Goal: Check status: Check status

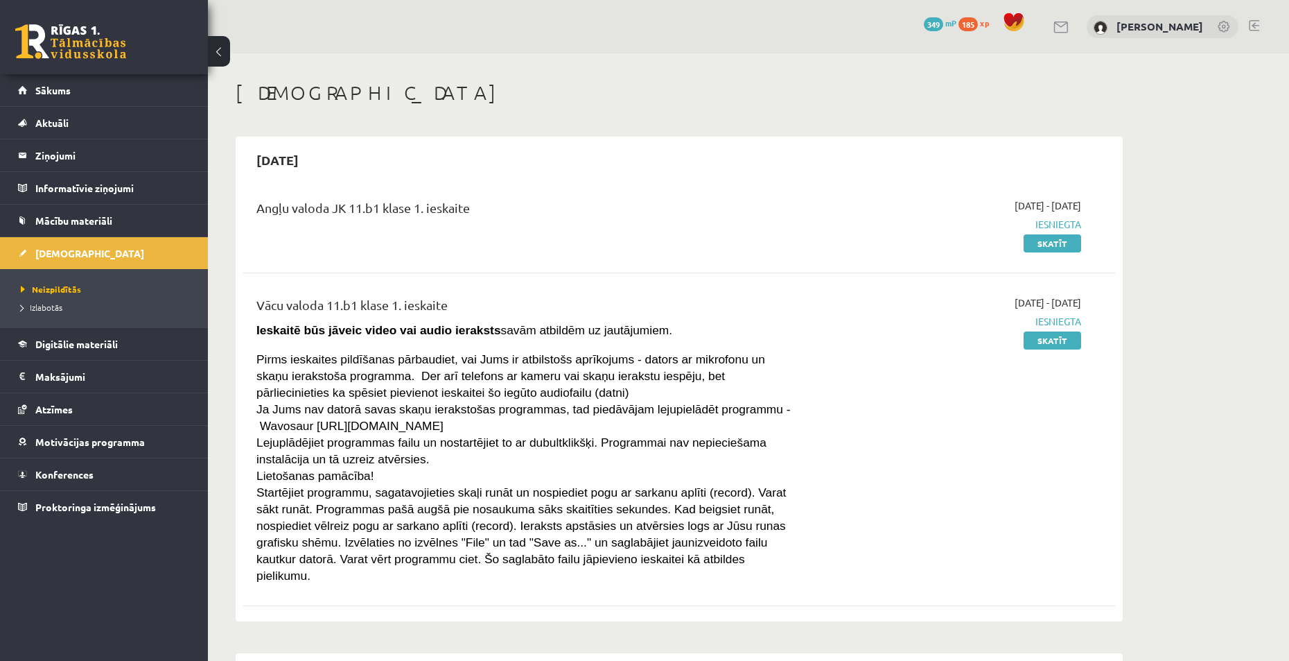
scroll to position [1456, 0]
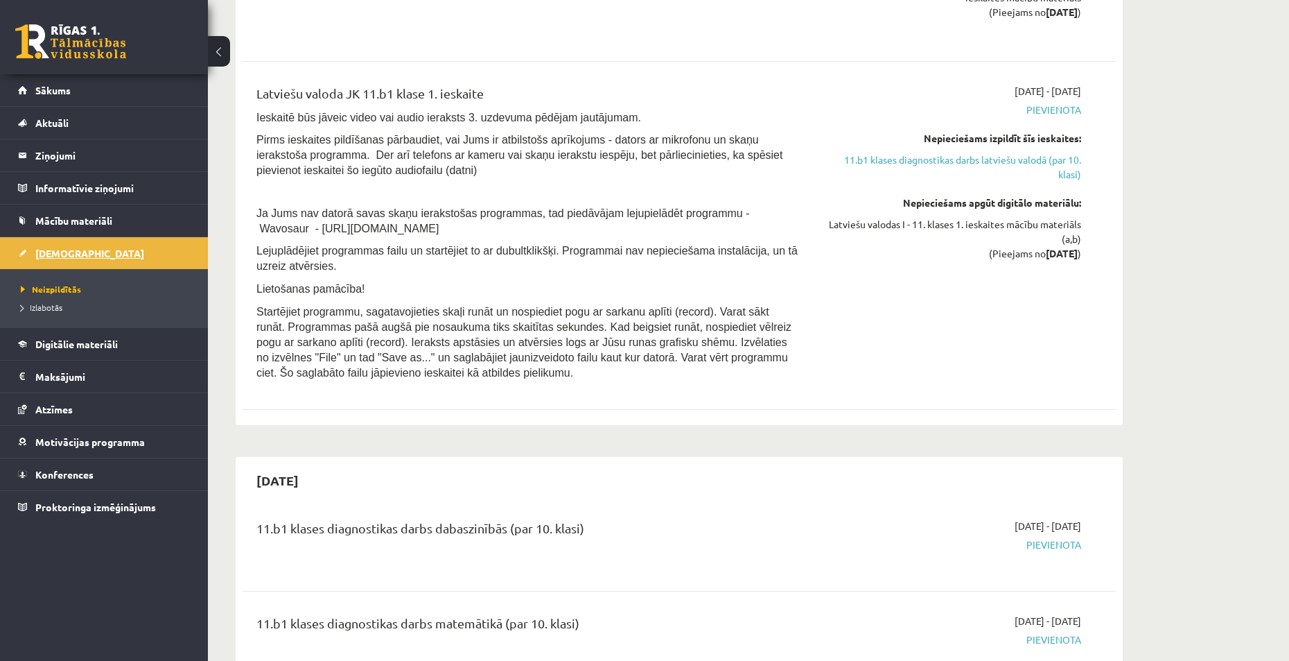
click at [60, 252] on span "[DEMOGRAPHIC_DATA]" at bounding box center [89, 253] width 109 height 12
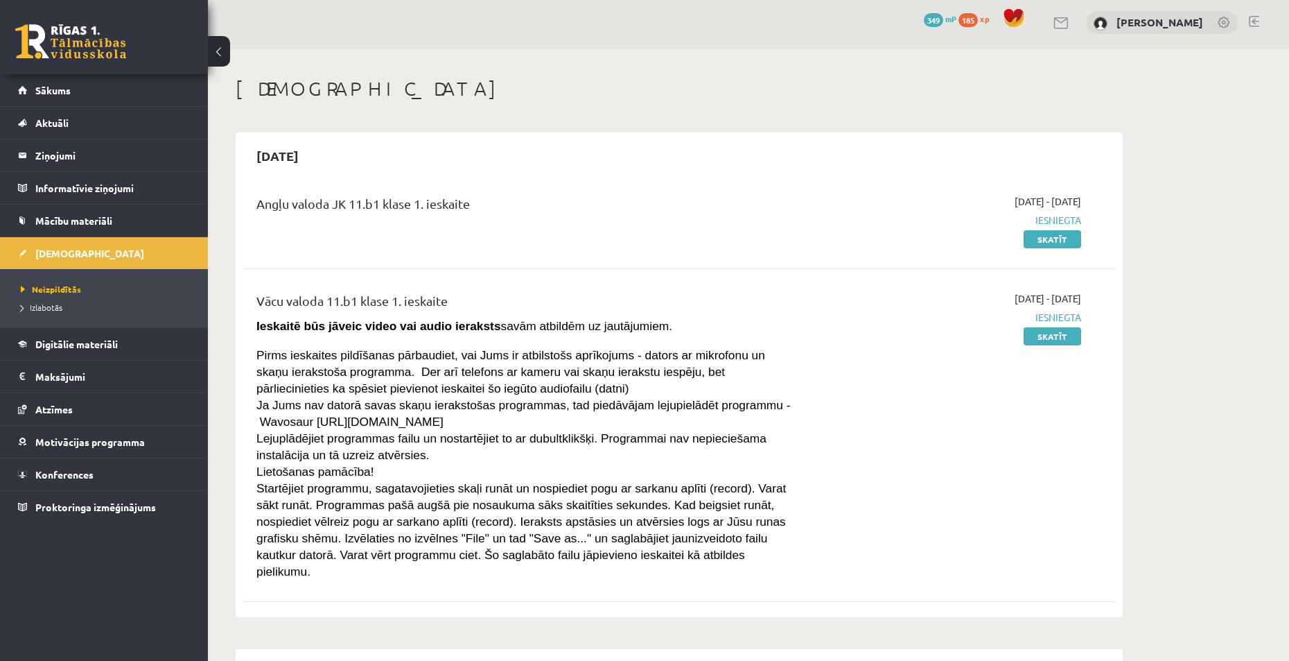
scroll to position [0, 0]
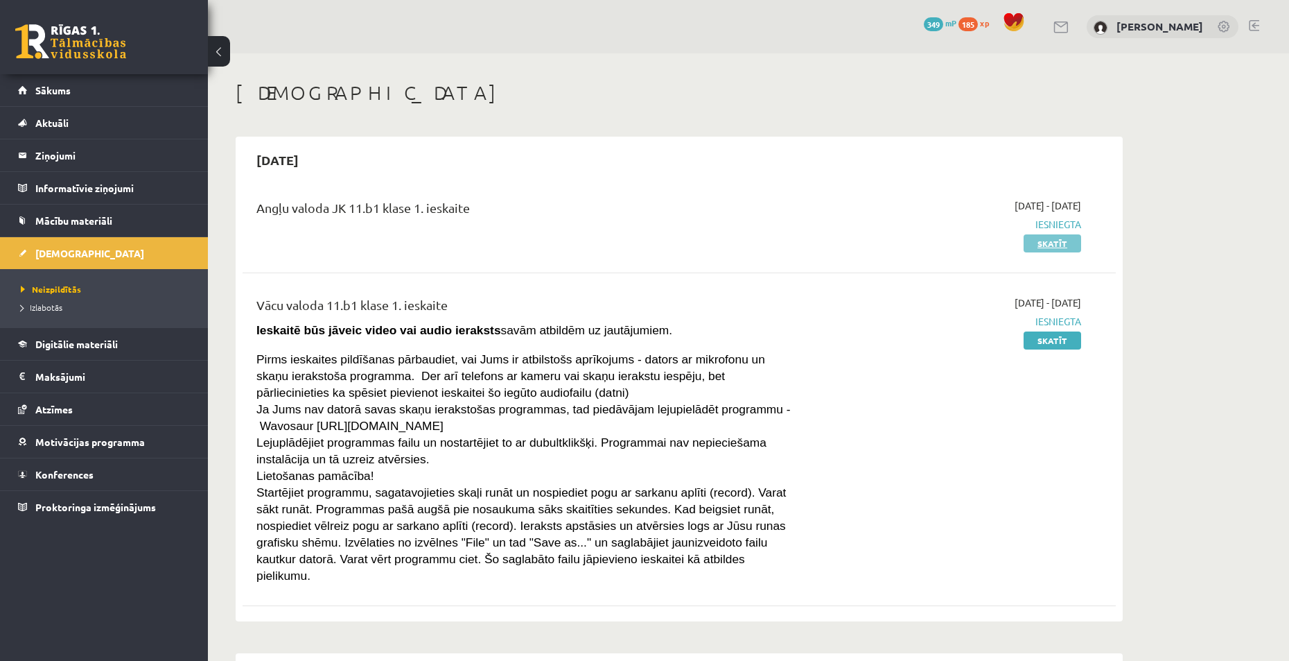
click at [1040, 240] on link "Skatīt" at bounding box center [1053, 243] width 58 height 18
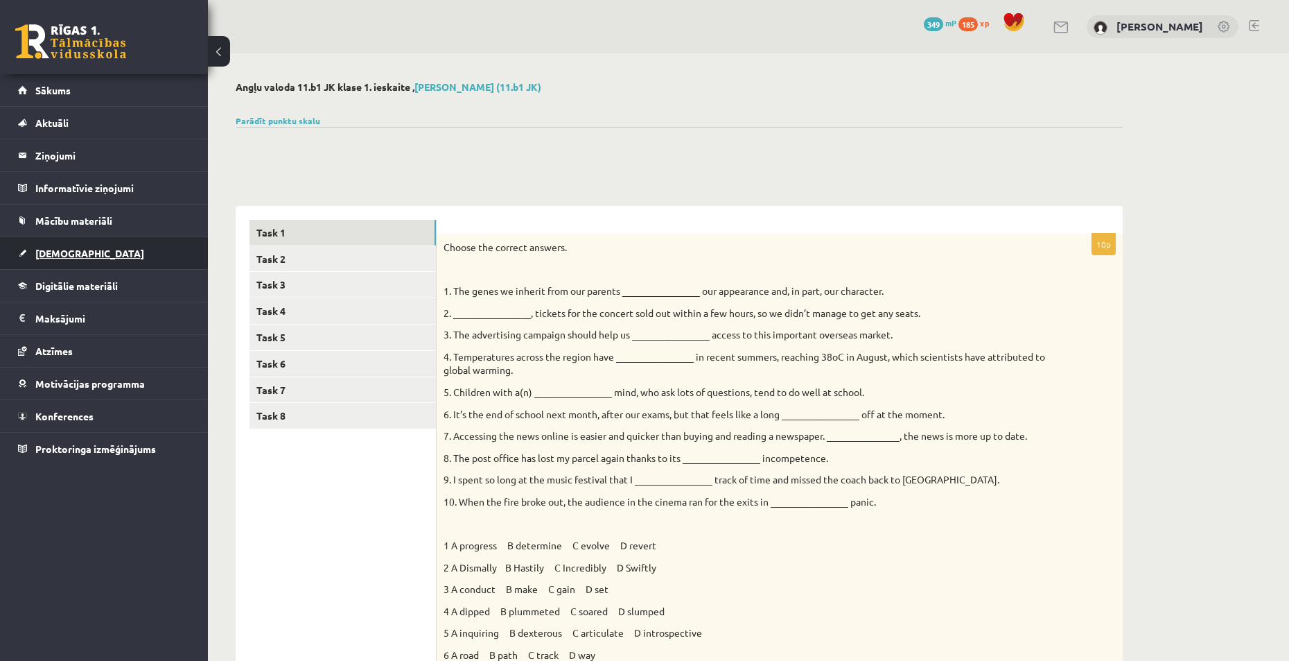
click at [45, 252] on span "[DEMOGRAPHIC_DATA]" at bounding box center [89, 253] width 109 height 12
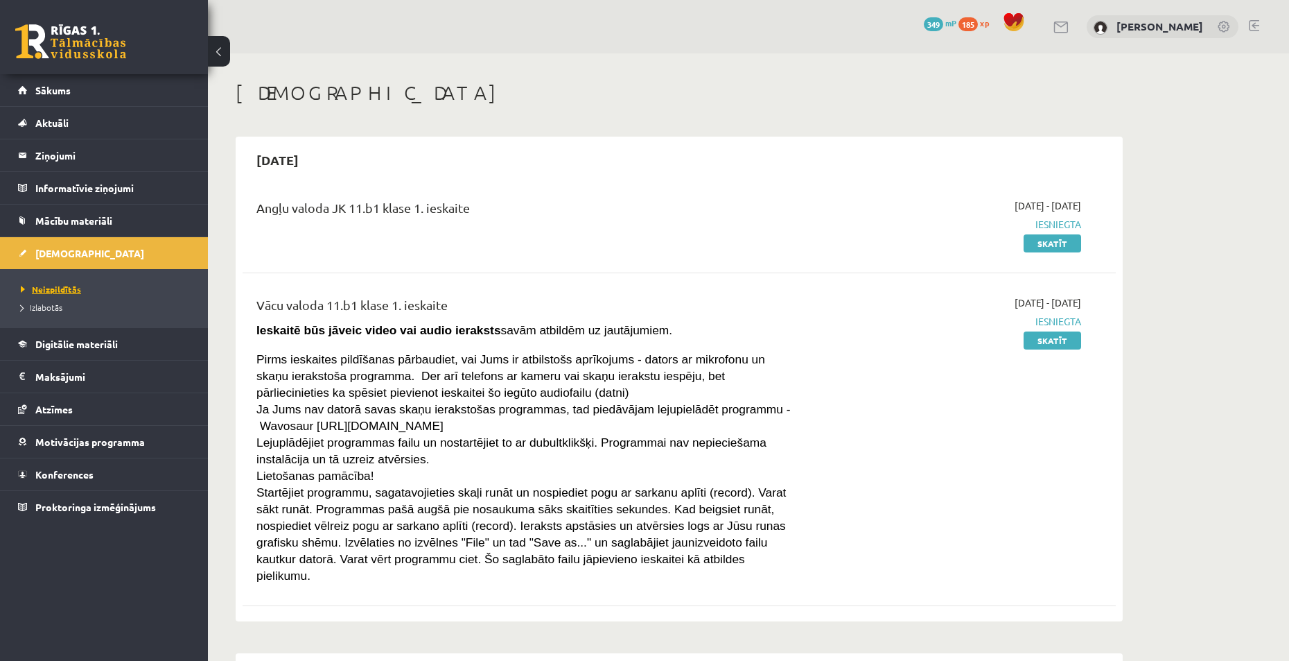
click at [56, 288] on span "Neizpildītās" at bounding box center [51, 288] width 60 height 11
click at [55, 306] on span "Izlabotās" at bounding box center [42, 307] width 42 height 11
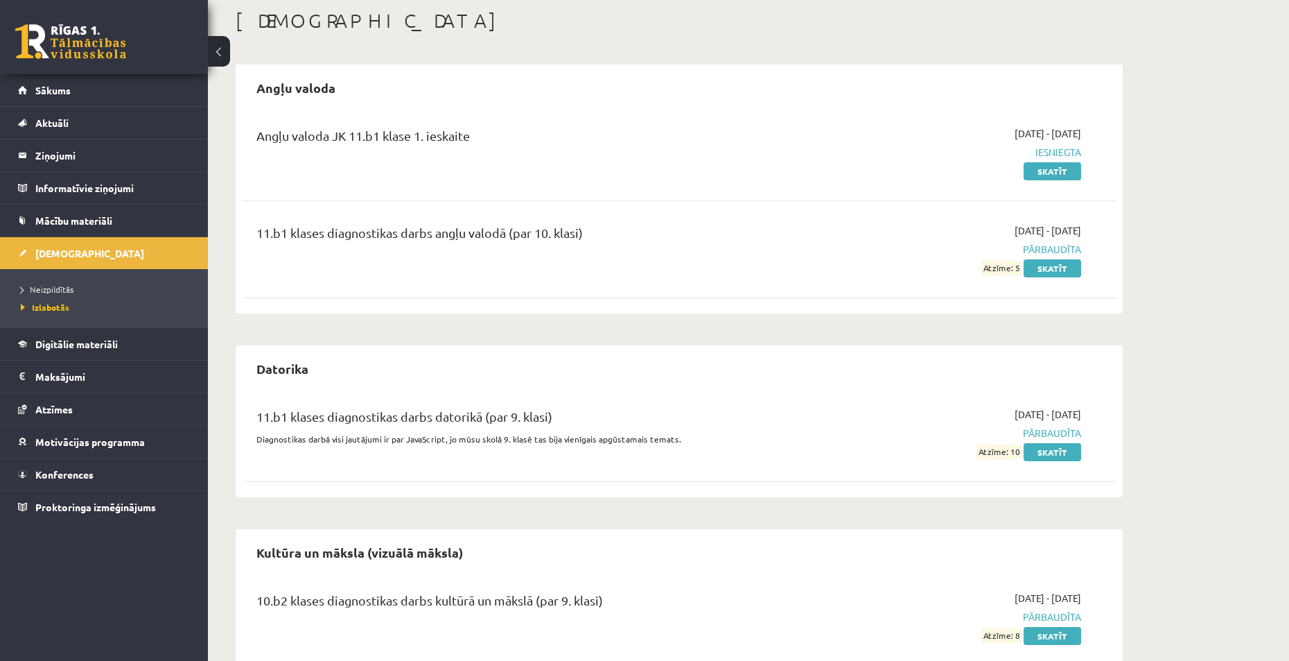
scroll to position [65, 0]
